Goal: Task Accomplishment & Management: Manage account settings

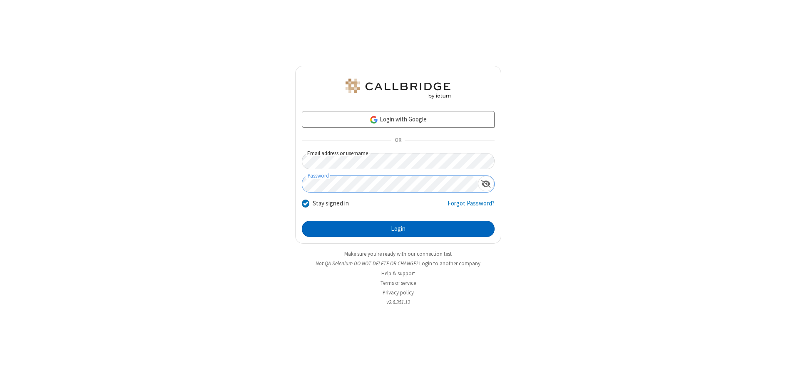
click at [398, 229] on button "Login" at bounding box center [398, 229] width 193 height 17
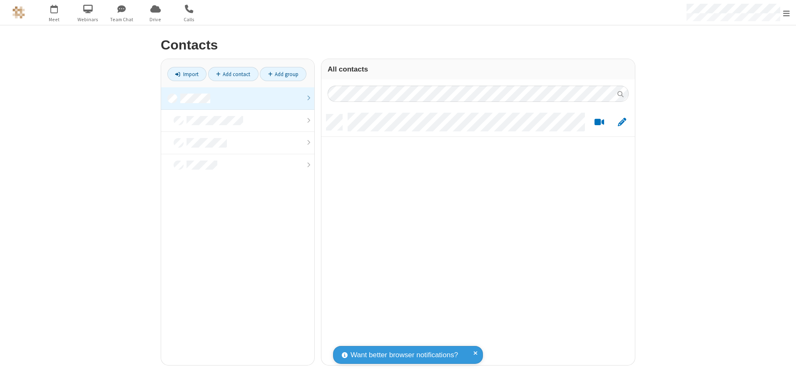
scroll to position [251, 307]
click at [238, 98] on link at bounding box center [237, 98] width 153 height 22
click at [233, 74] on link "Add contact" at bounding box center [233, 74] width 50 height 14
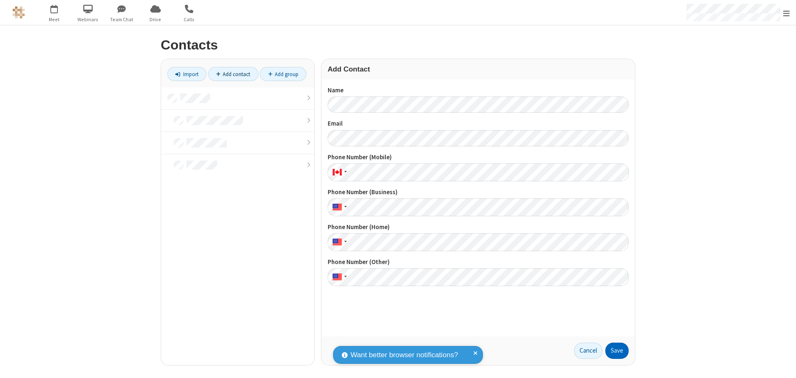
click at [617, 351] on button "Save" at bounding box center [616, 351] width 23 height 17
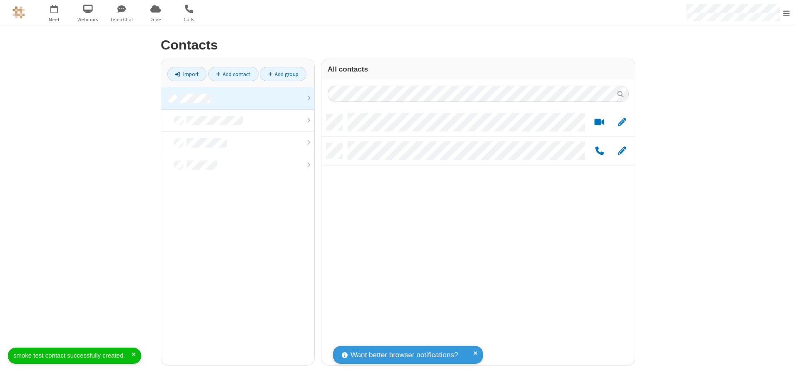
scroll to position [251, 307]
